Goal: Navigation & Orientation: Find specific page/section

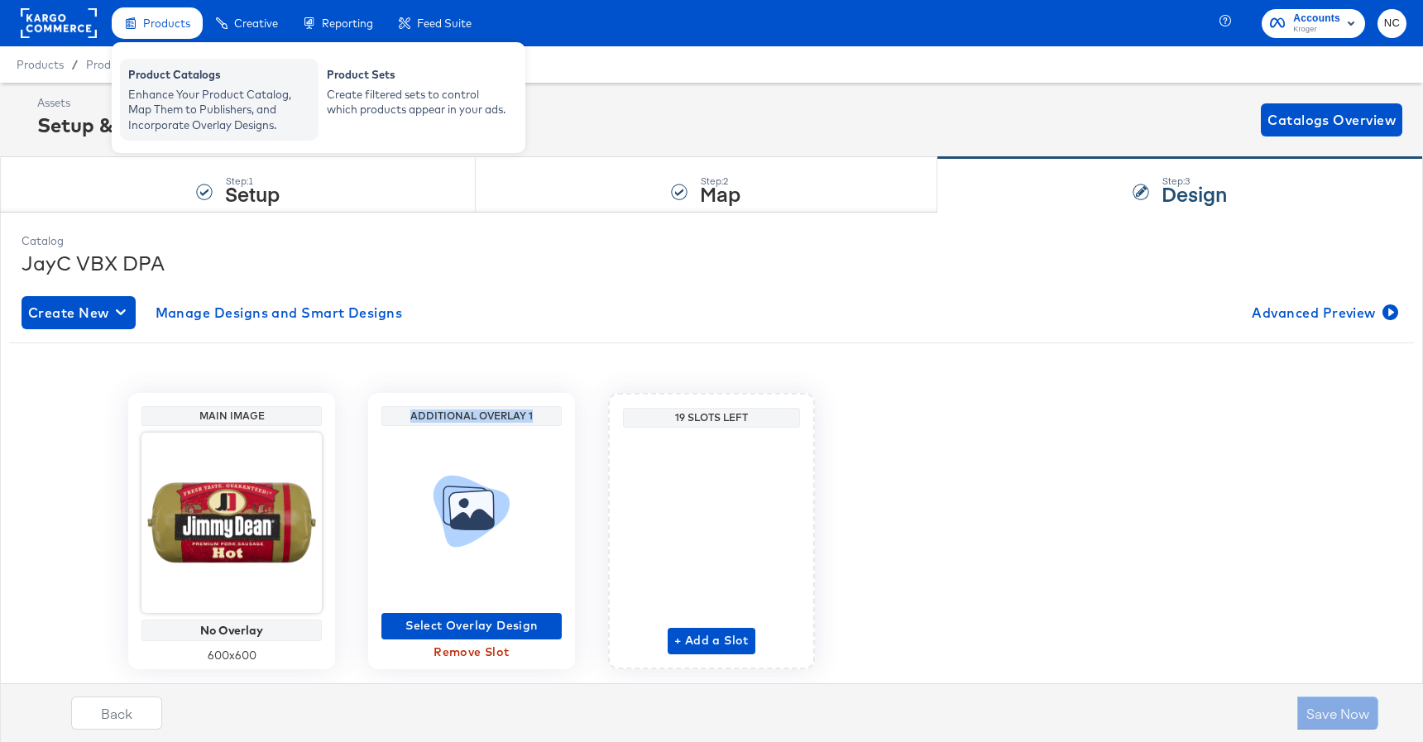
click at [184, 71] on div "Product Catalogs" at bounding box center [219, 77] width 182 height 20
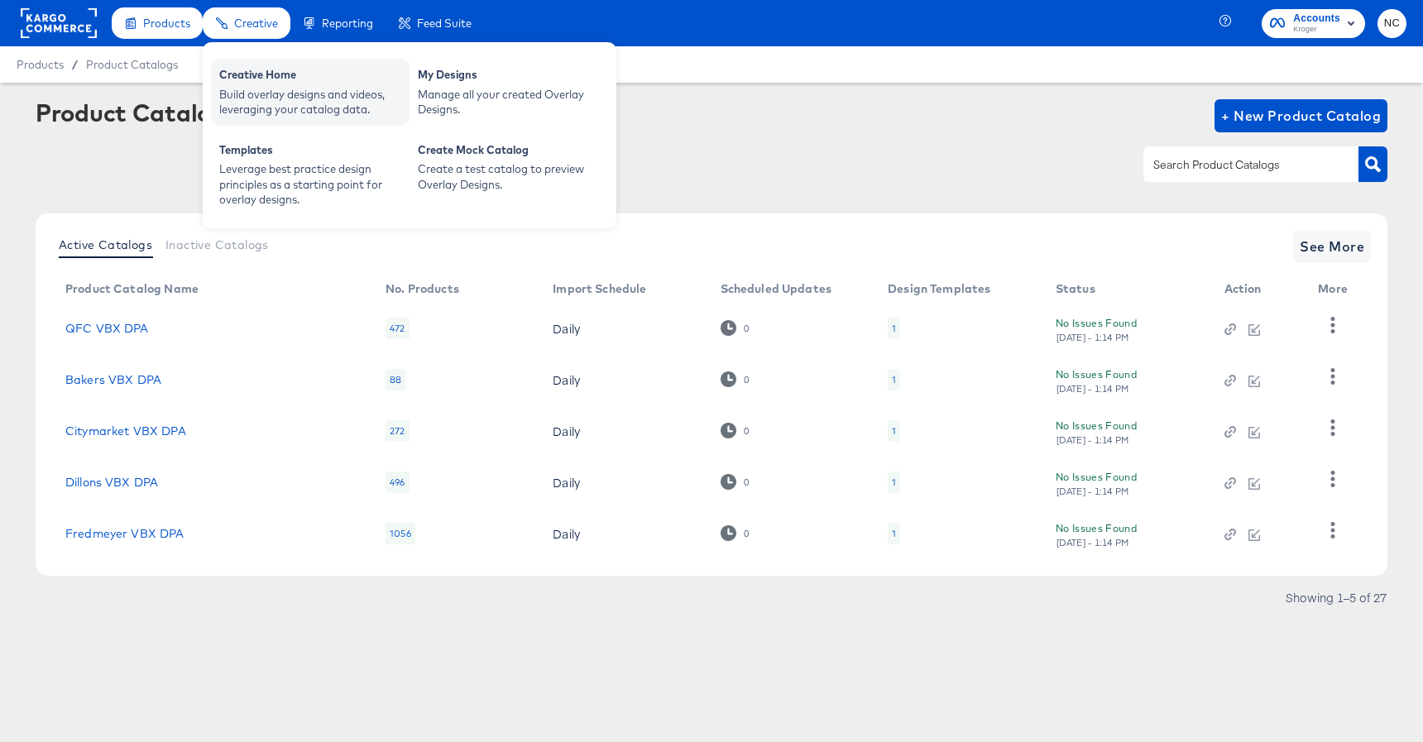
click at [292, 84] on div "Creative Home" at bounding box center [310, 77] width 182 height 20
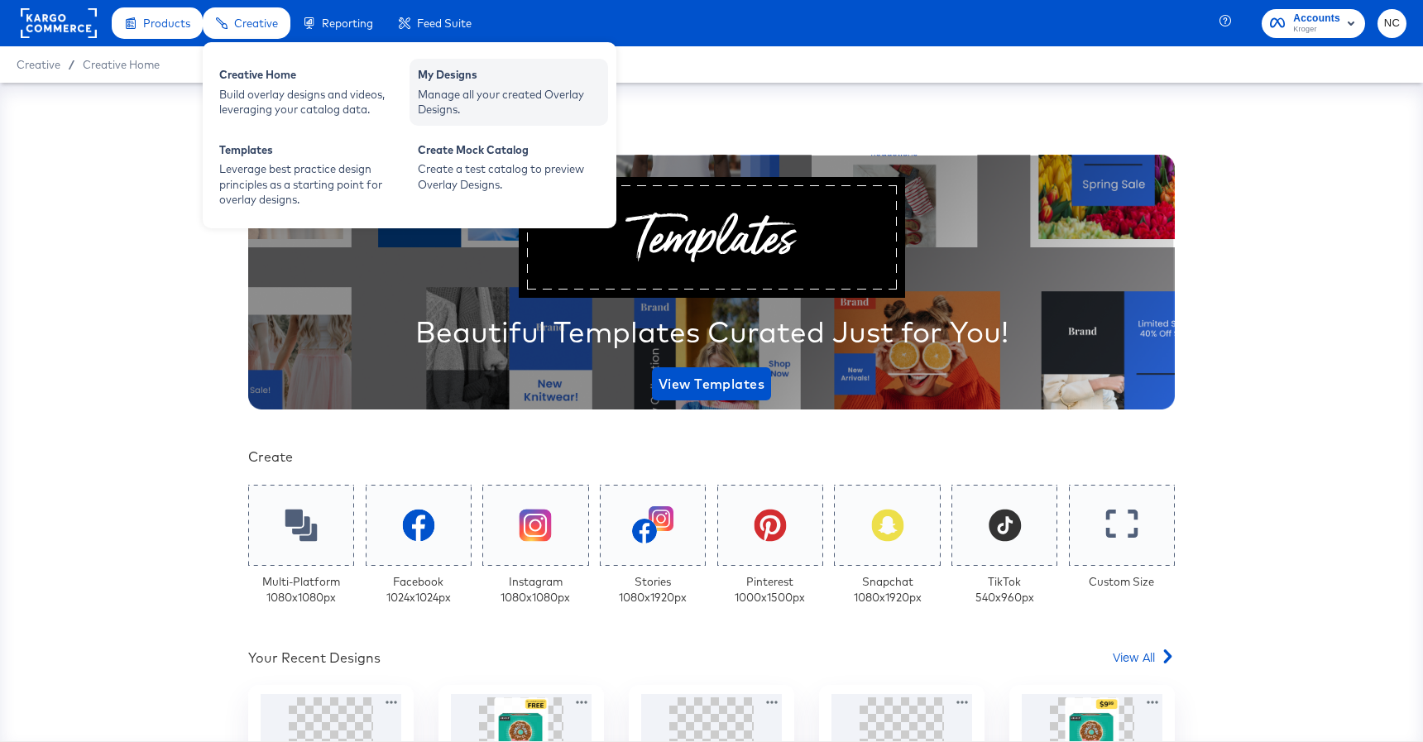
click at [433, 88] on div "Manage all your created Overlay Designs." at bounding box center [509, 102] width 182 height 31
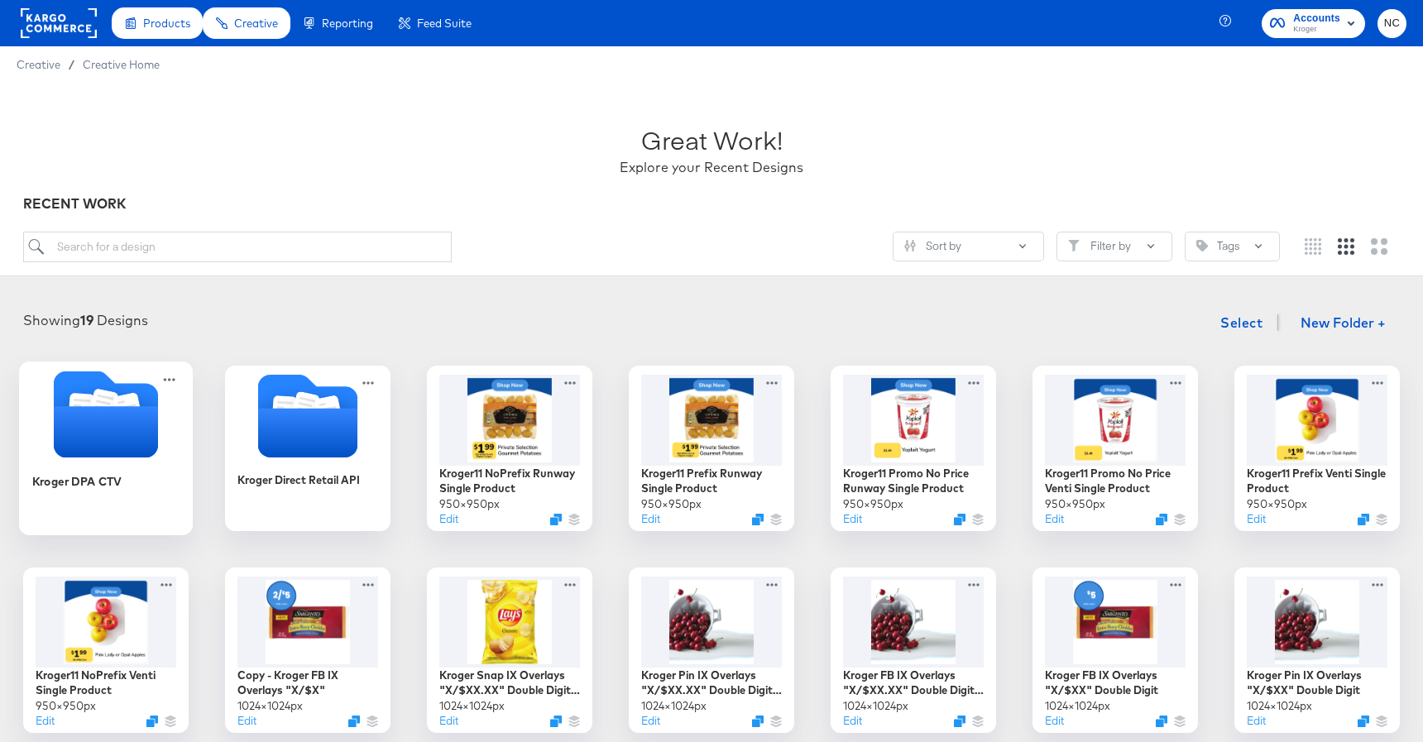
click at [144, 436] on icon "Folder" at bounding box center [106, 431] width 104 height 51
